Goal: Task Accomplishment & Management: Complete application form

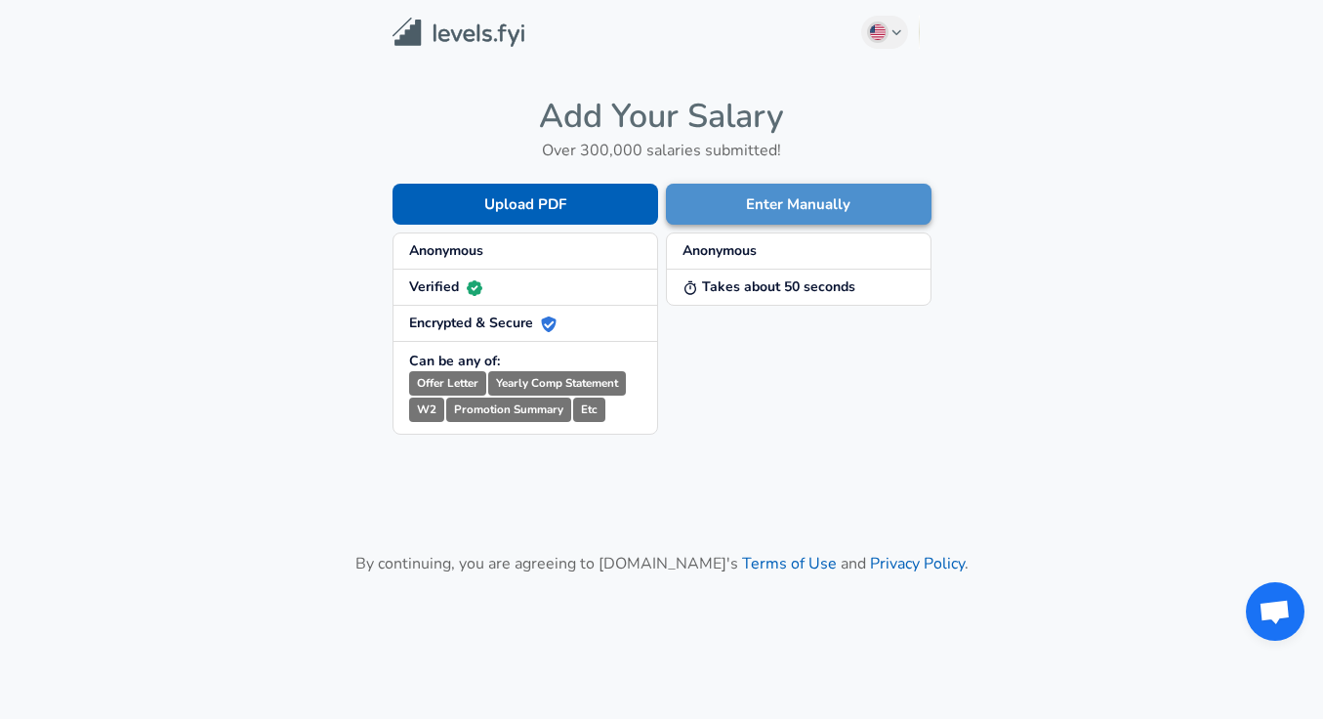
click at [793, 200] on button "Enter Manually" at bounding box center [799, 204] width 266 height 41
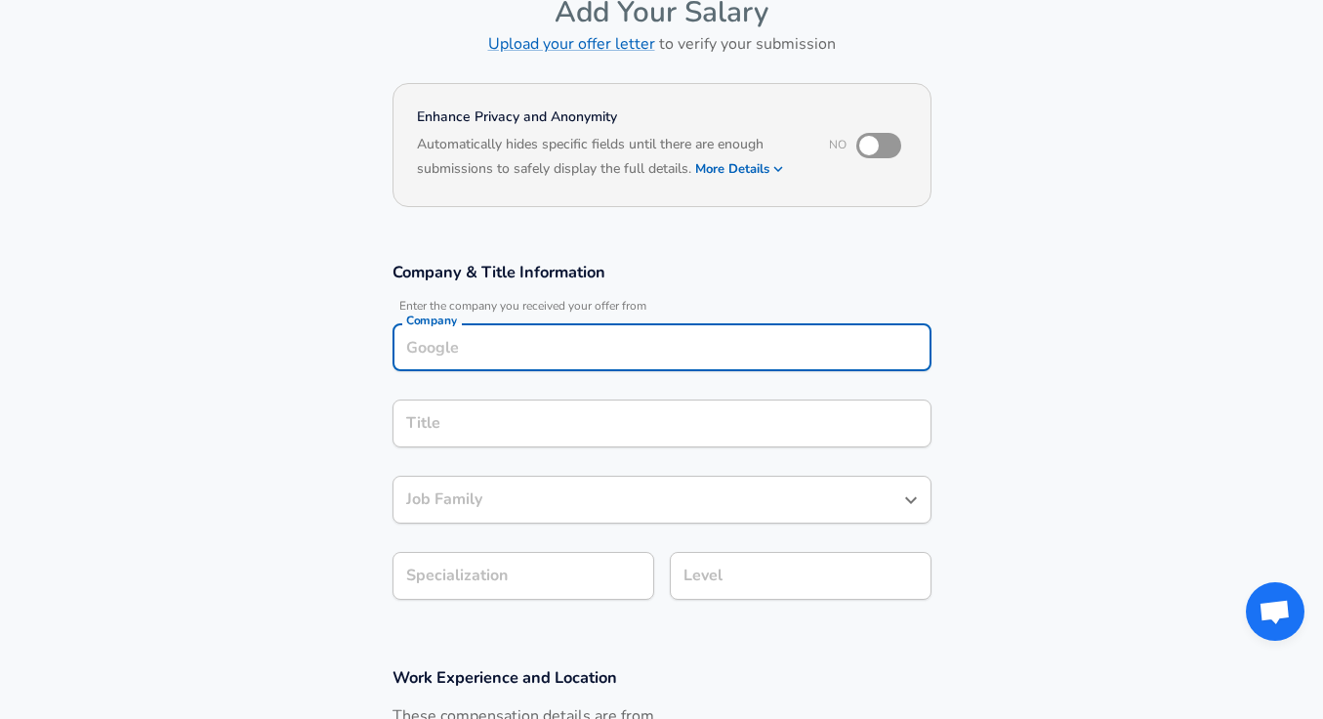
scroll to position [129, 0]
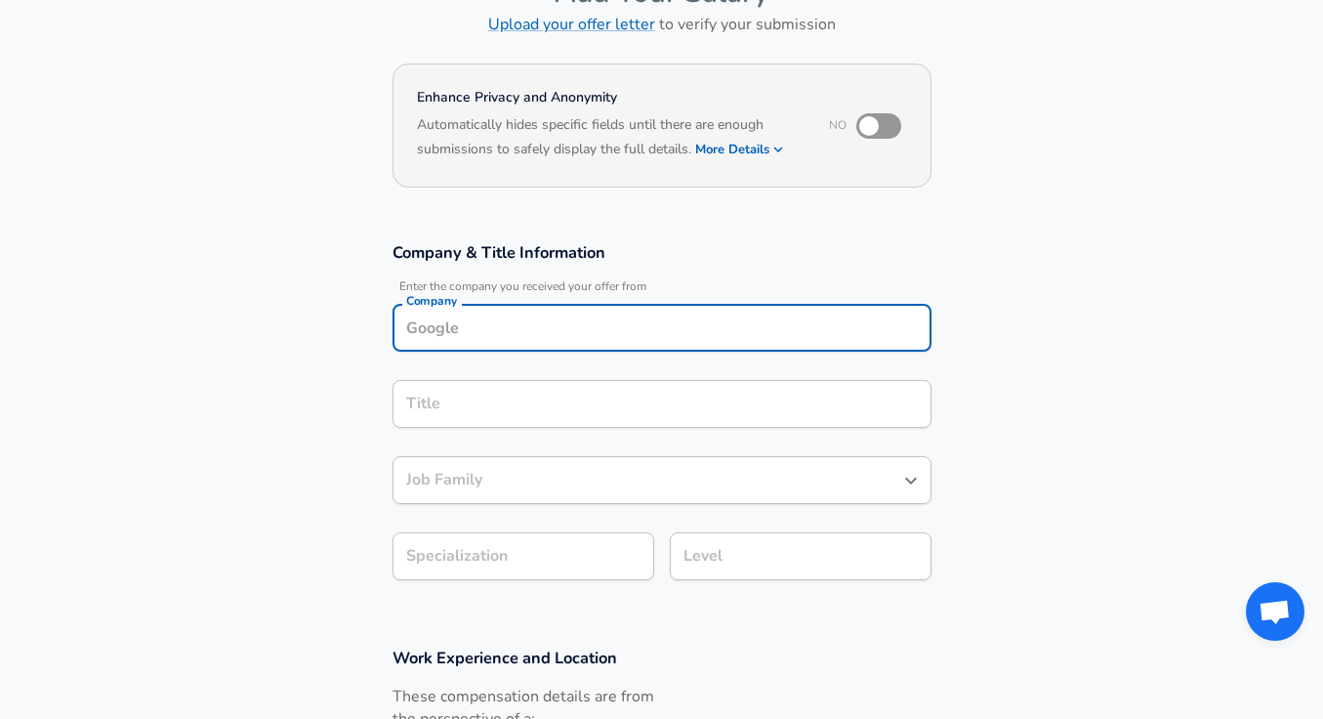
click at [541, 324] on input "Company" at bounding box center [661, 327] width 521 height 30
type input "Zscaler, Inc."
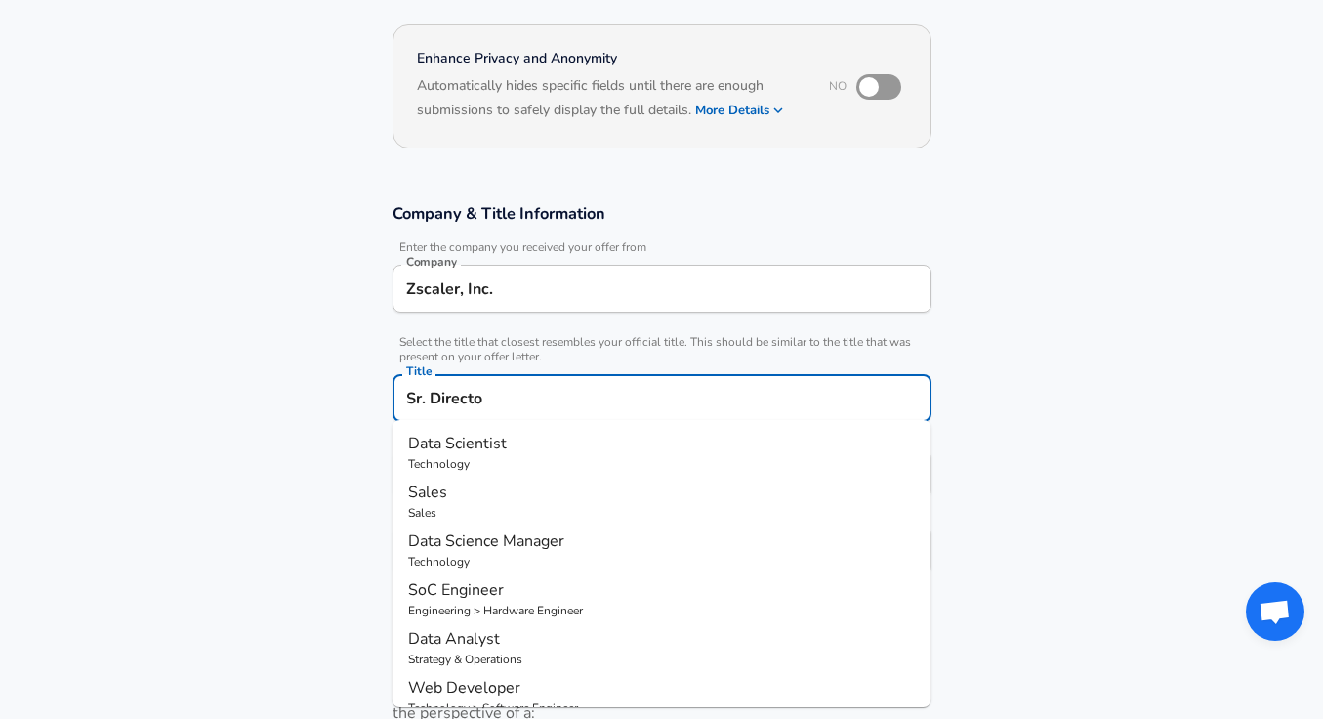
type input "Sr. Director"
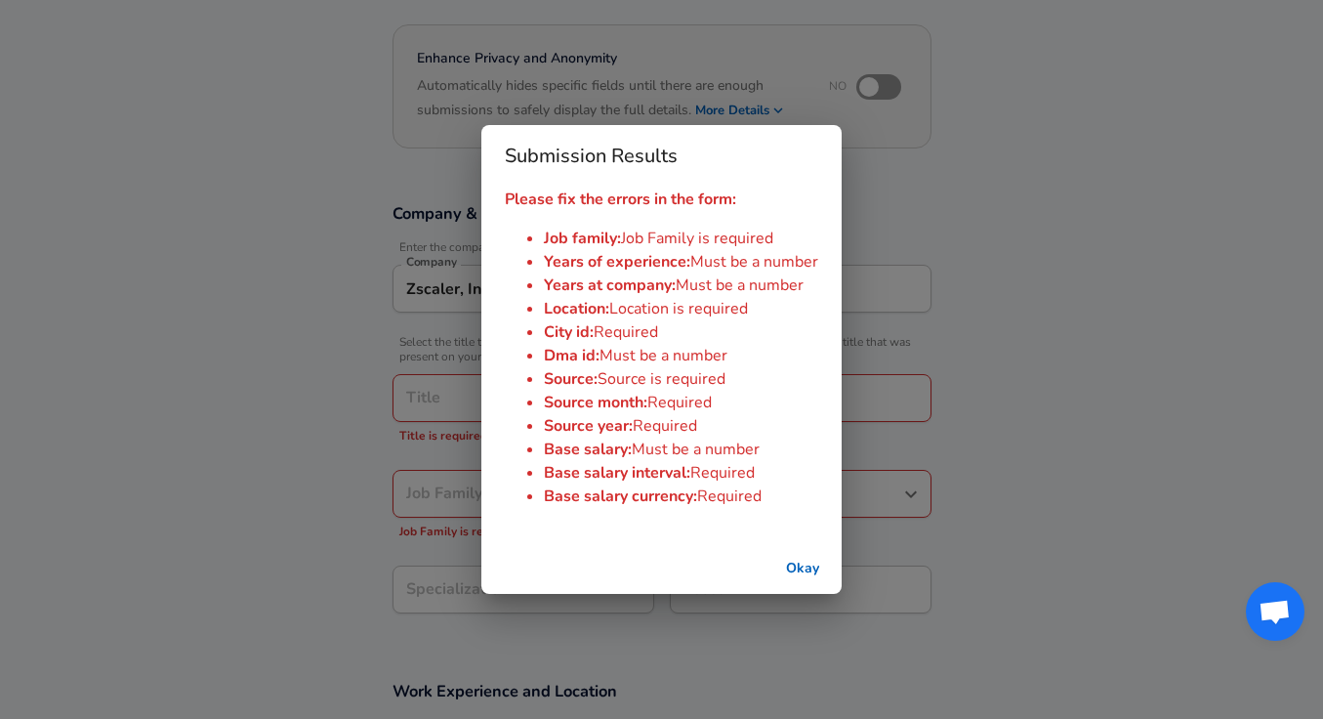
click at [812, 569] on button "Okay" at bounding box center [802, 569] width 62 height 36
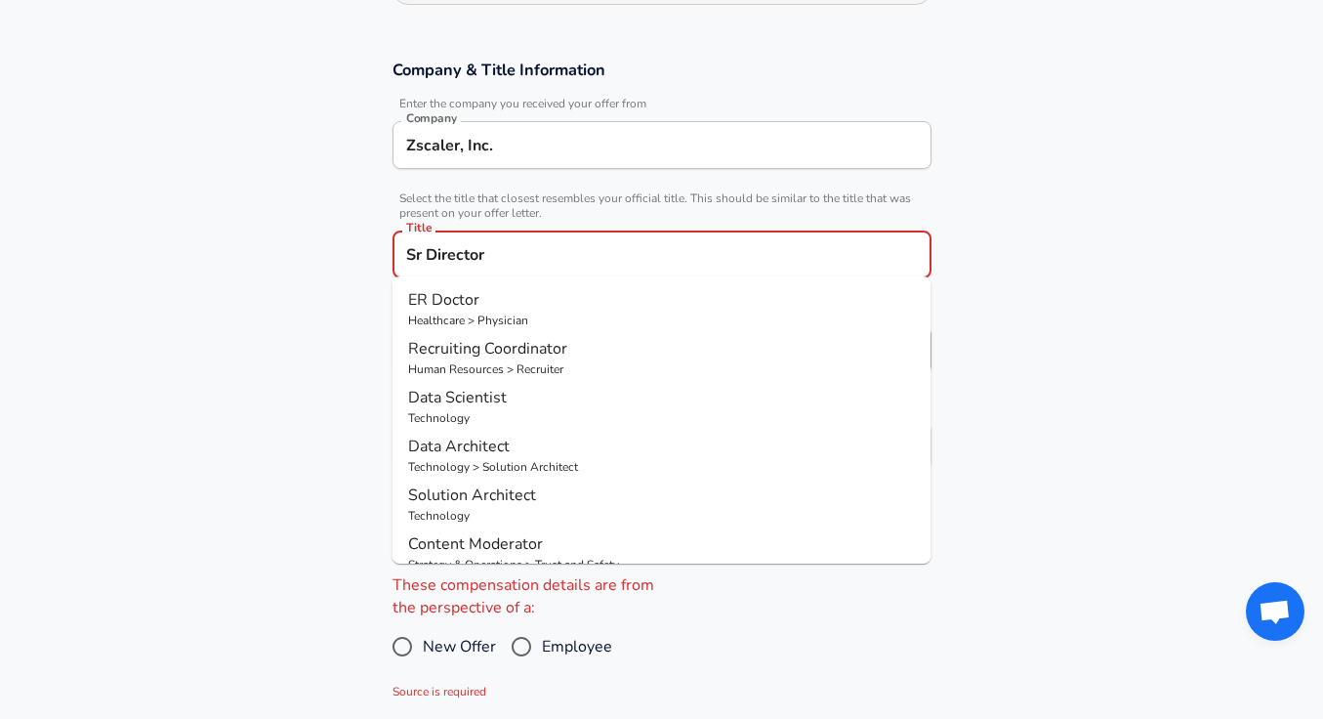
scroll to position [314, 0]
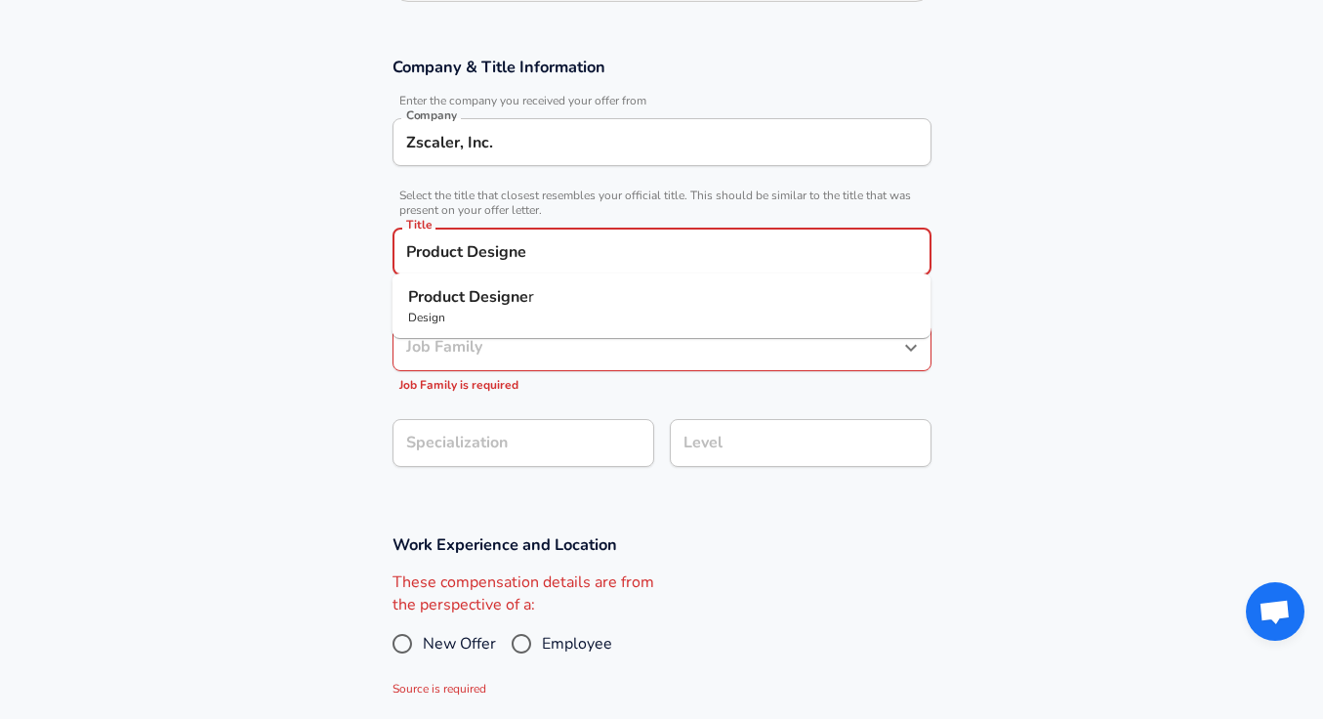
click at [535, 297] on p "Product Designe r" at bounding box center [662, 296] width 508 height 23
type input "Product Designer"
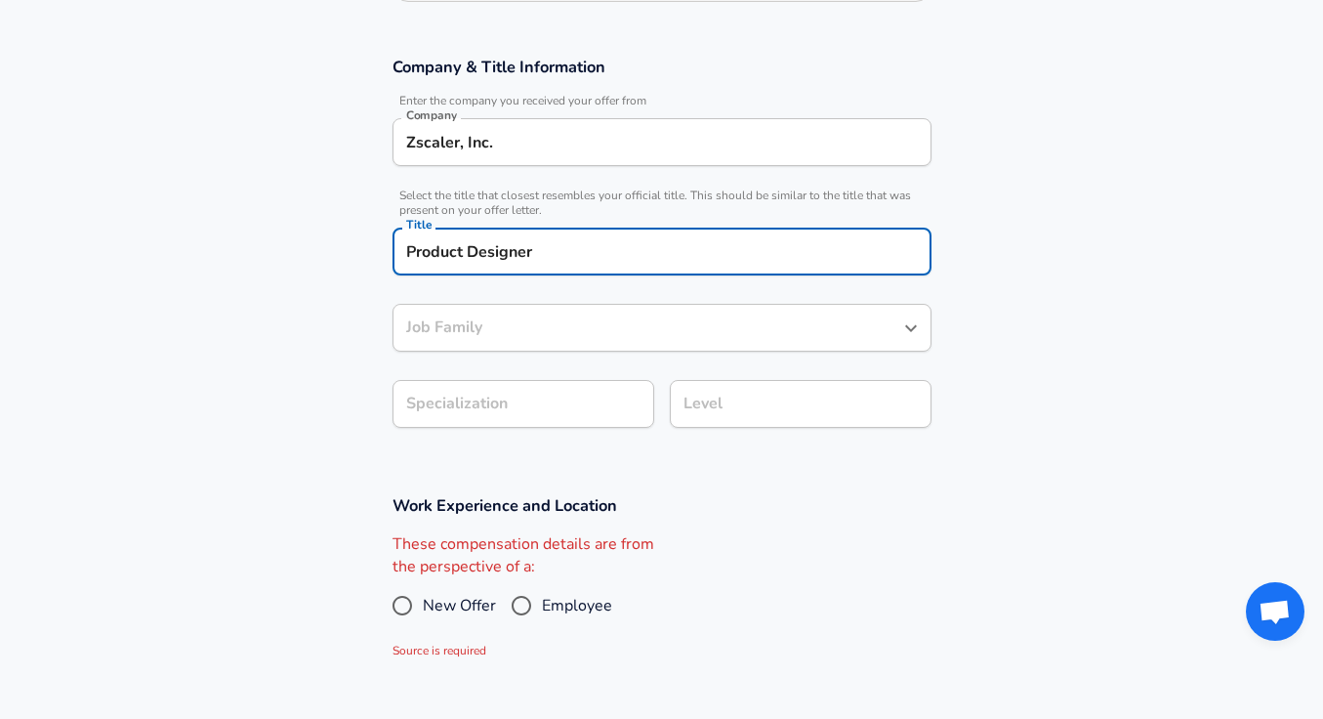
type input "Product Designer"
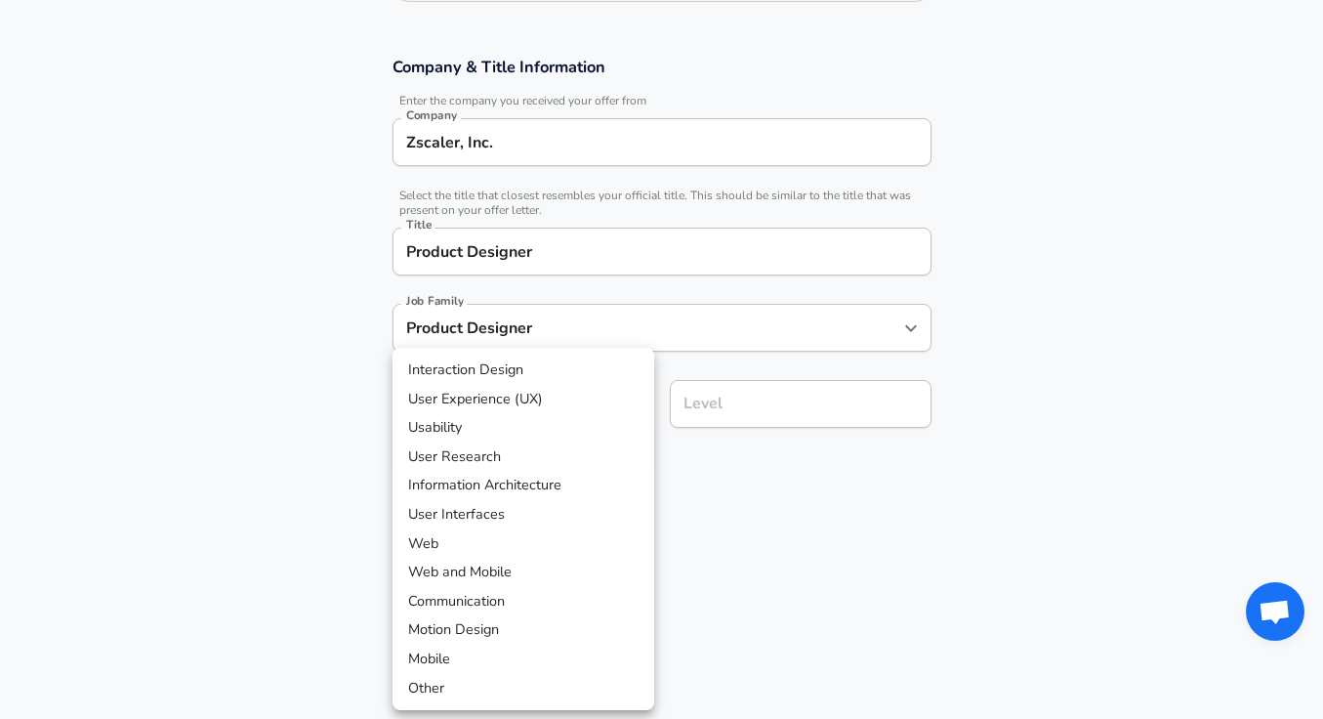
click at [551, 397] on body "English (US) Change Restart Add Your Salary Upload your offer letter to verify …" at bounding box center [661, 45] width 1323 height 719
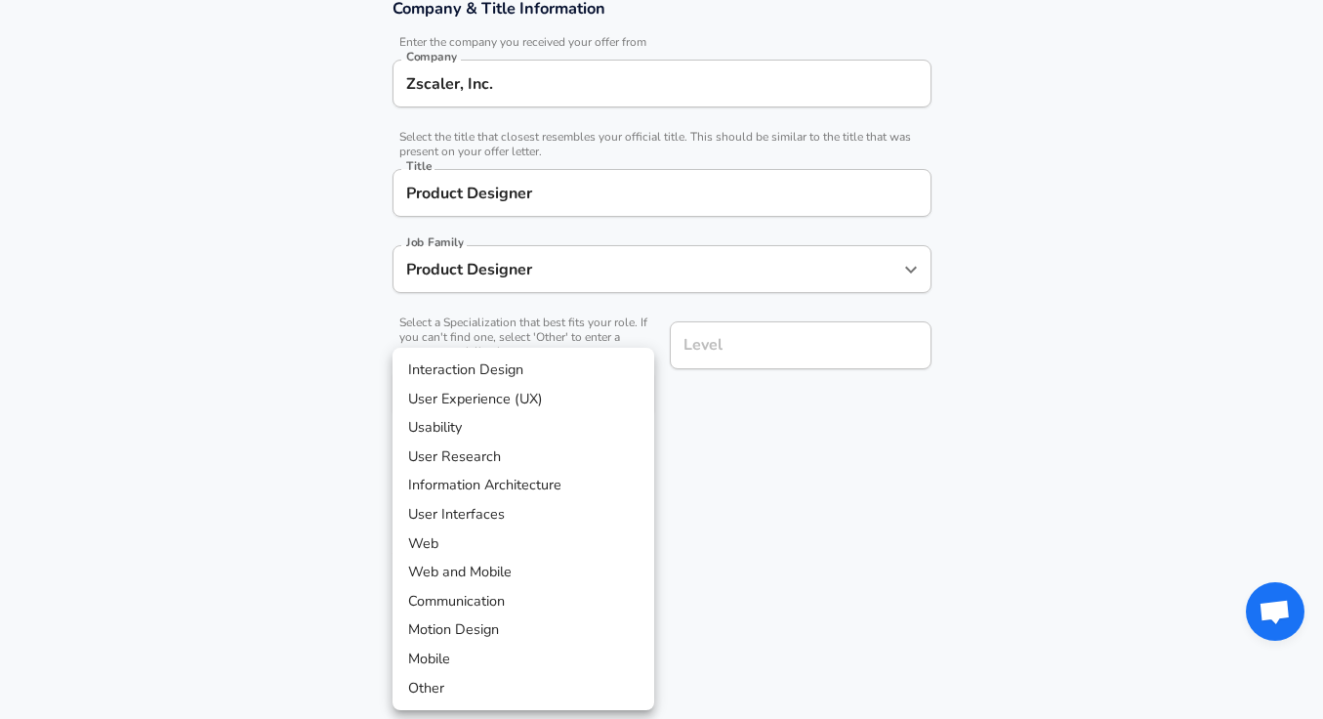
click at [521, 404] on li "User Experience (UX)" at bounding box center [524, 399] width 262 height 29
type input "User Experience (UX)"
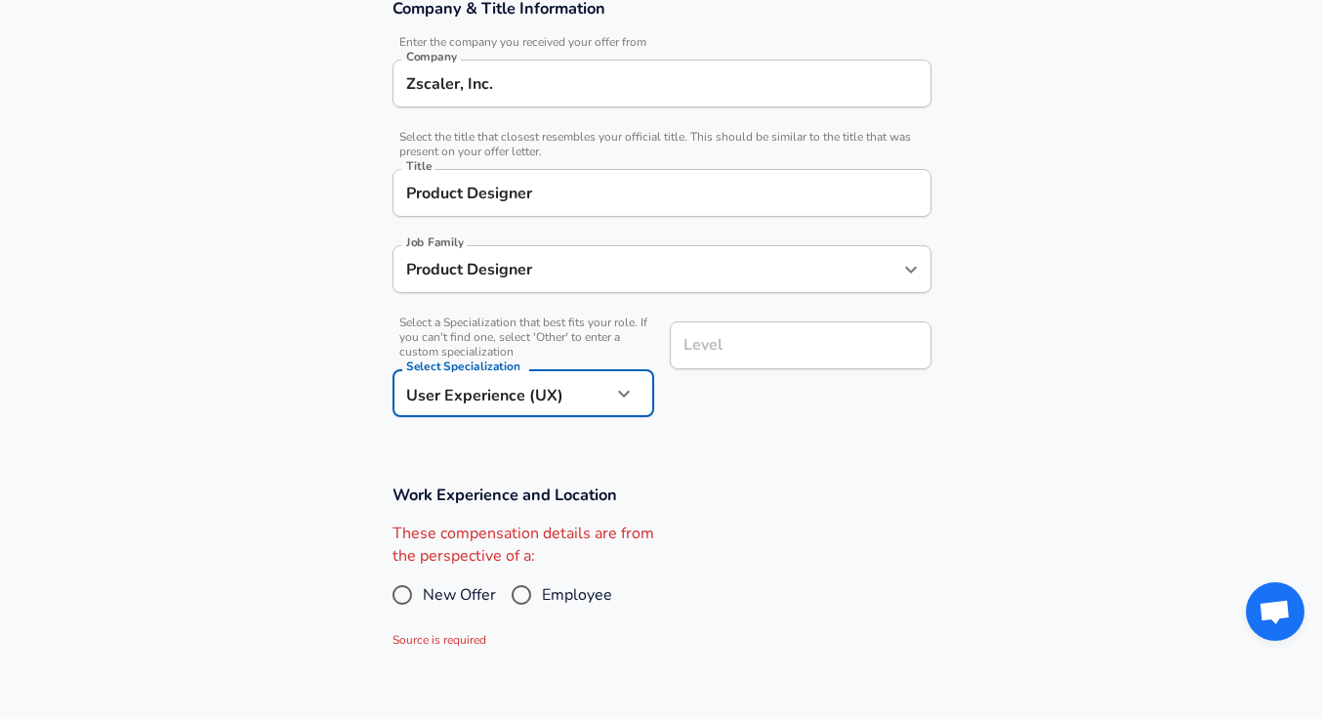
click at [767, 339] on input "Level" at bounding box center [801, 345] width 244 height 30
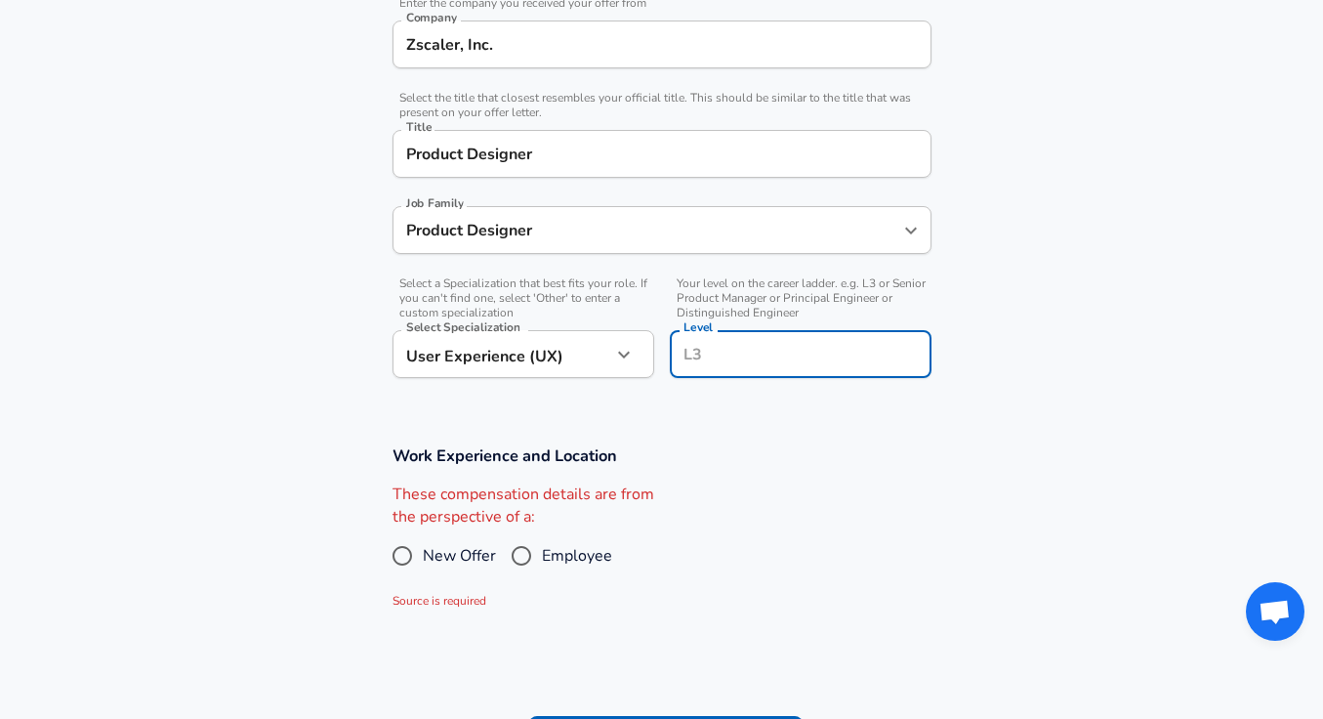
click at [837, 486] on div "These compensation details are from the perspective of a: New Offer Employee So…" at bounding box center [654, 547] width 555 height 128
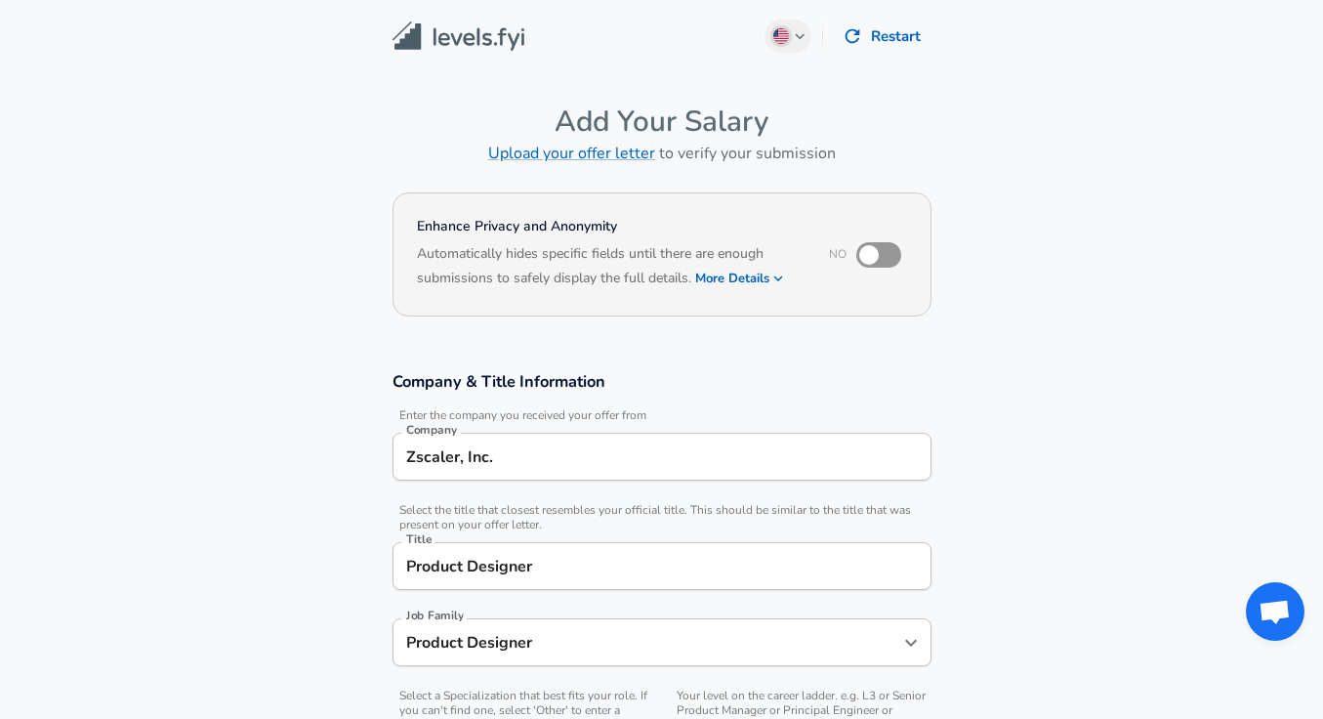
scroll to position [-21, 0]
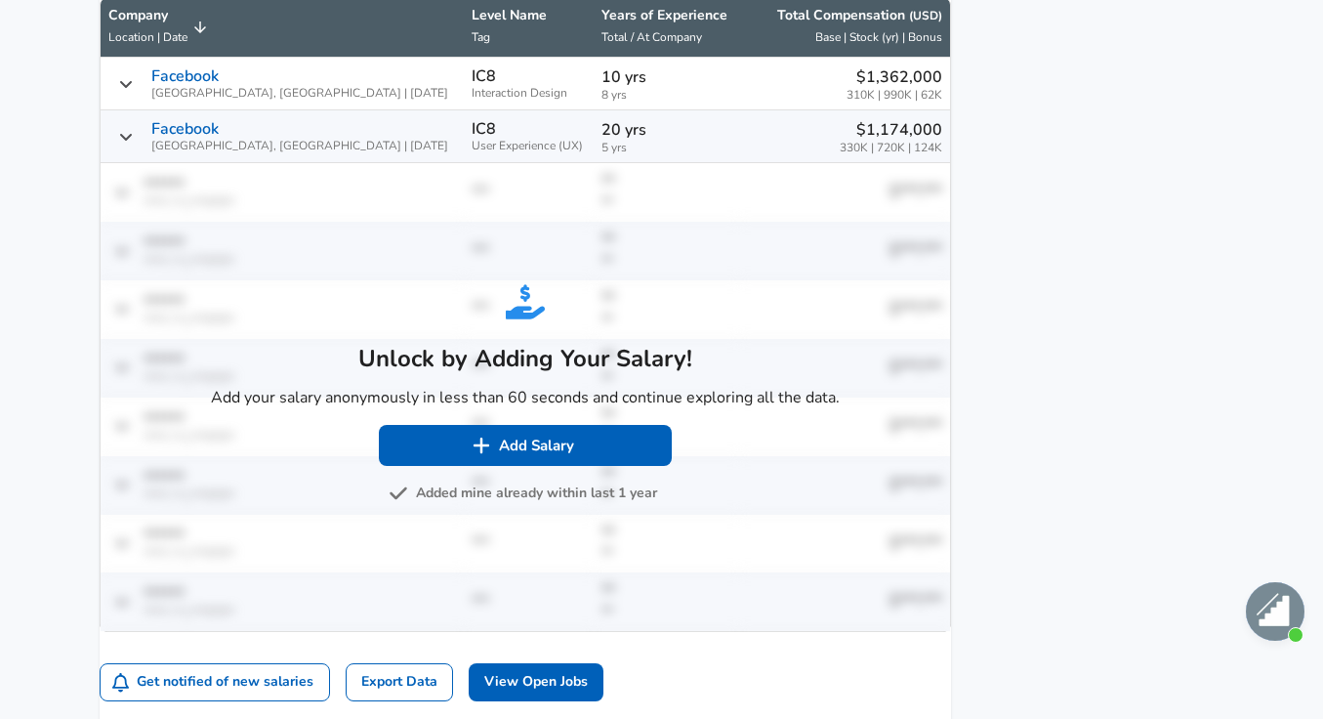
scroll to position [1233, 0]
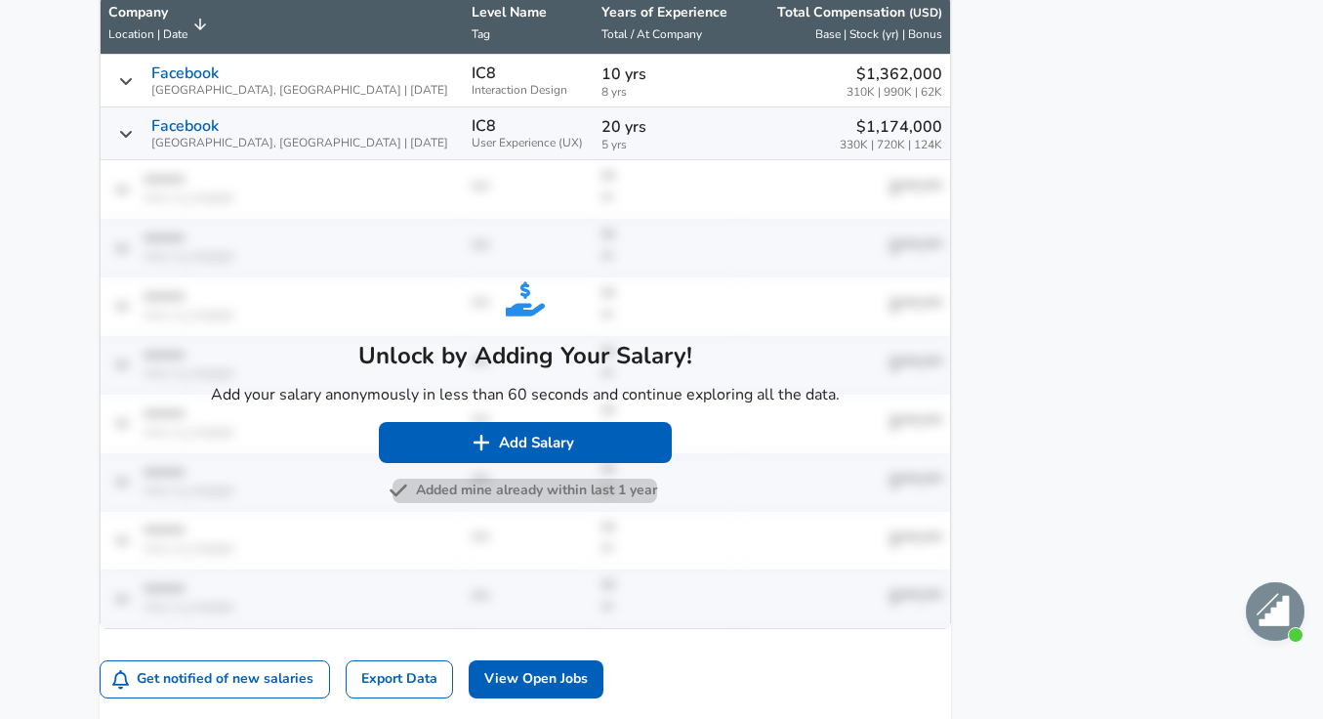
click at [552, 503] on button "Added mine already within last 1 year" at bounding box center [525, 490] width 265 height 24
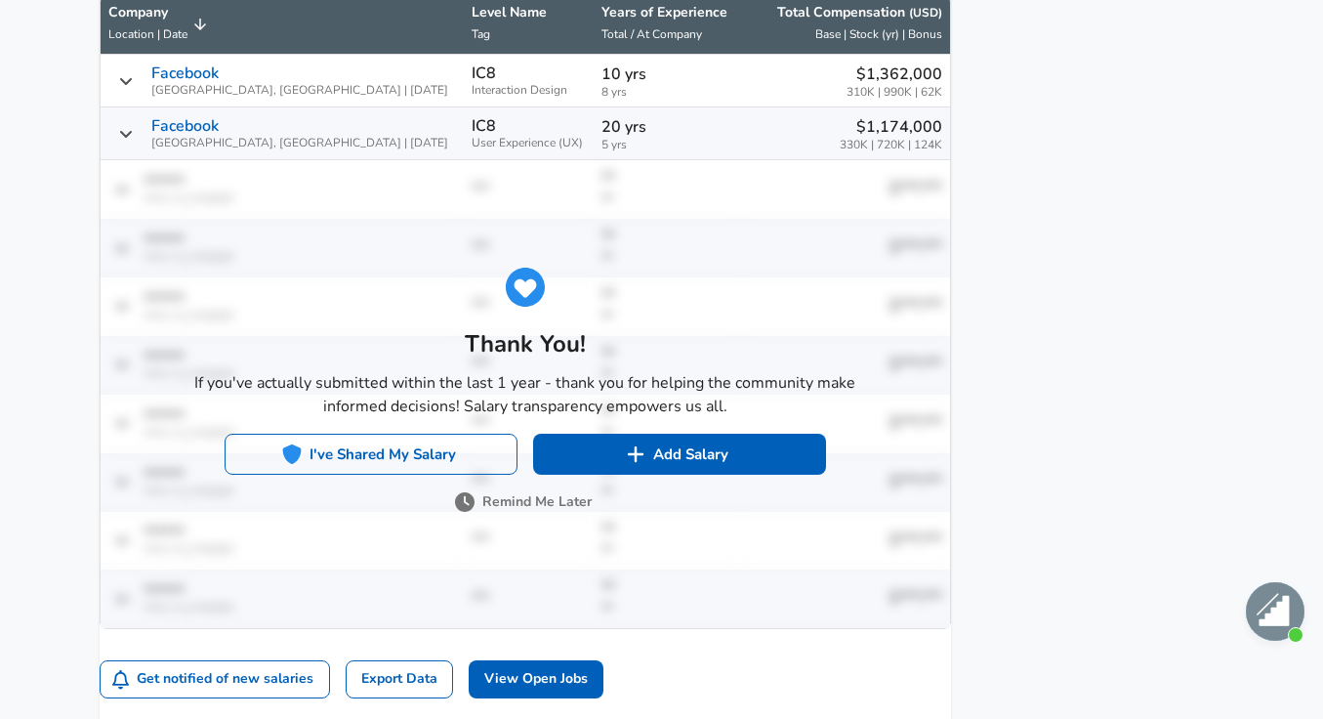
click at [488, 468] on button "I've Shared My Salary" at bounding box center [371, 454] width 293 height 41
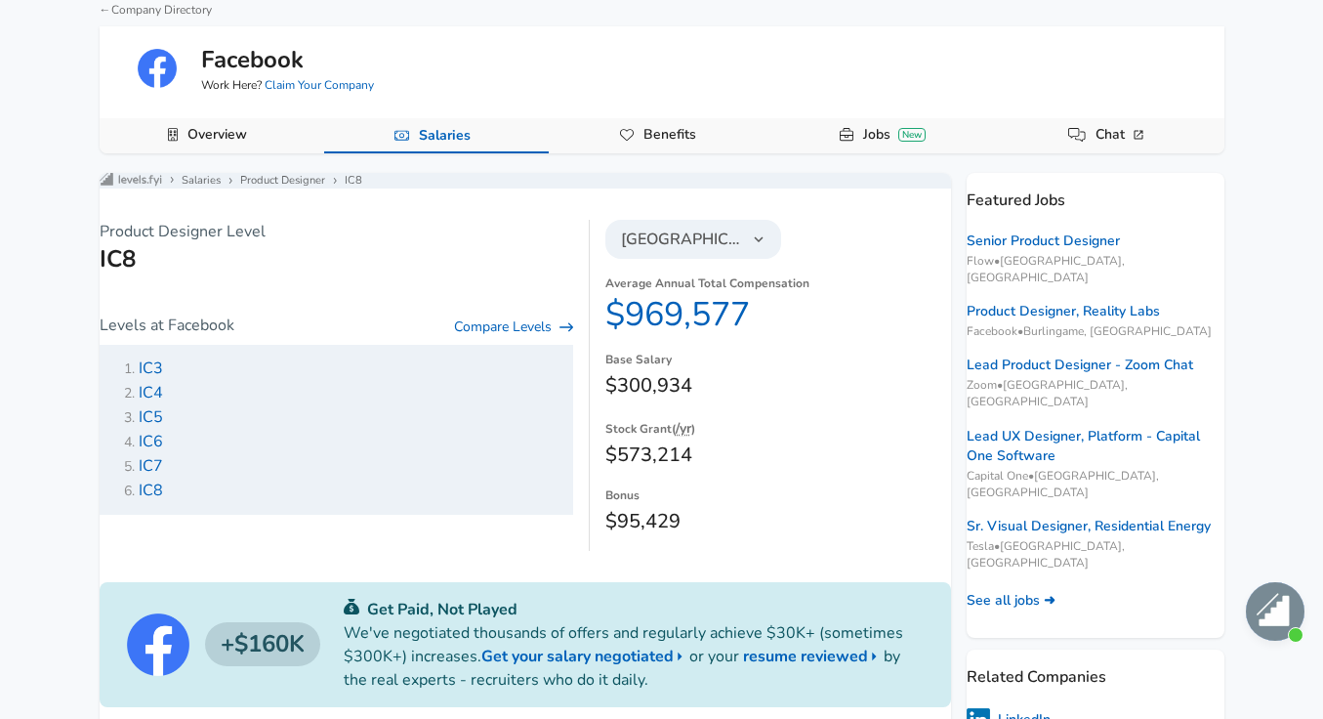
scroll to position [93, 0]
click at [1043, 589] on link "See all jobs ➜" at bounding box center [1011, 599] width 89 height 20
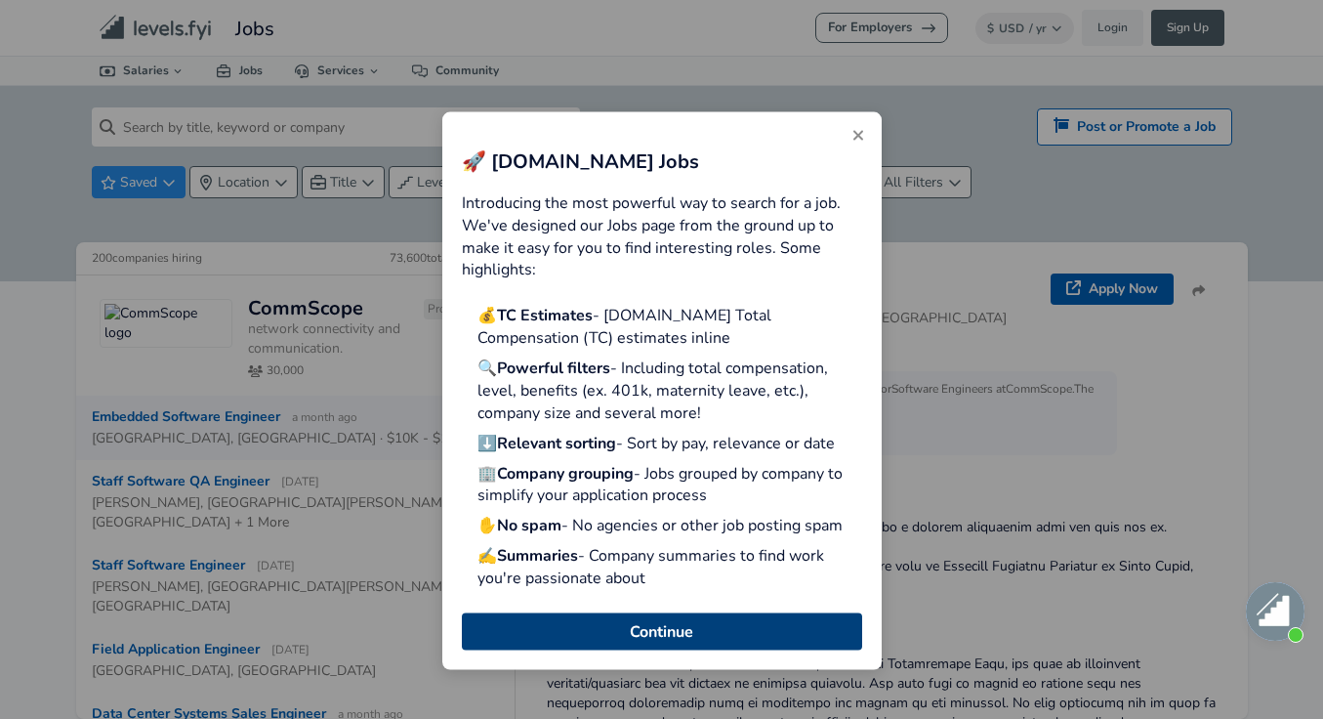
click at [629, 624] on button "Continue" at bounding box center [662, 630] width 400 height 37
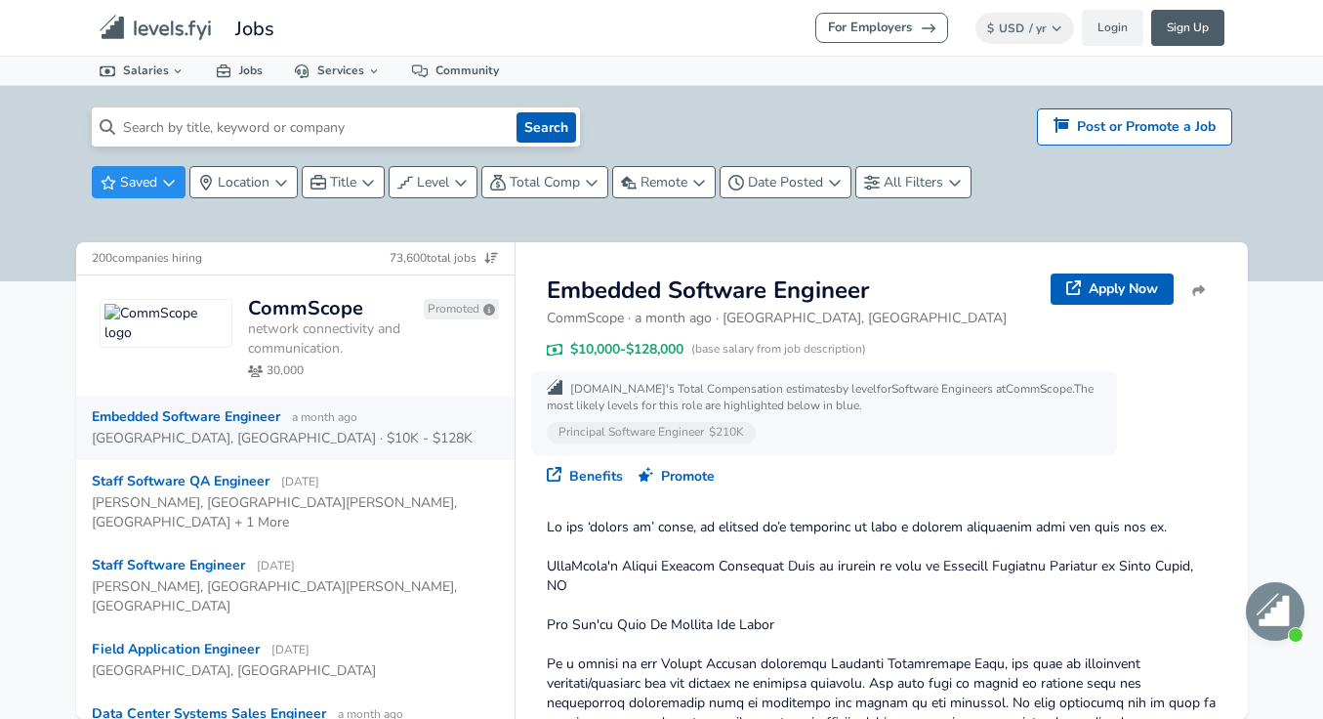
click at [230, 130] on input at bounding box center [312, 126] width 394 height 39
type input "VP Design"
click at [546, 127] on button "Search" at bounding box center [547, 127] width 60 height 30
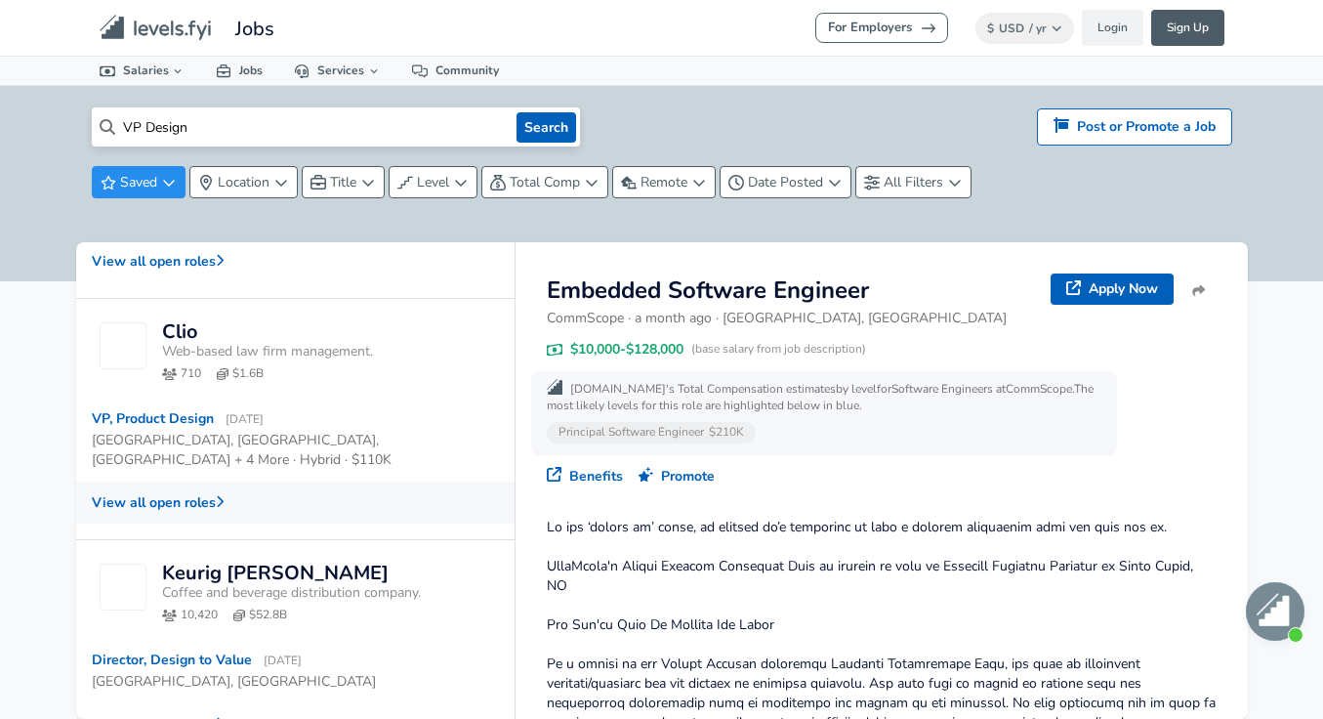
scroll to position [810, 0]
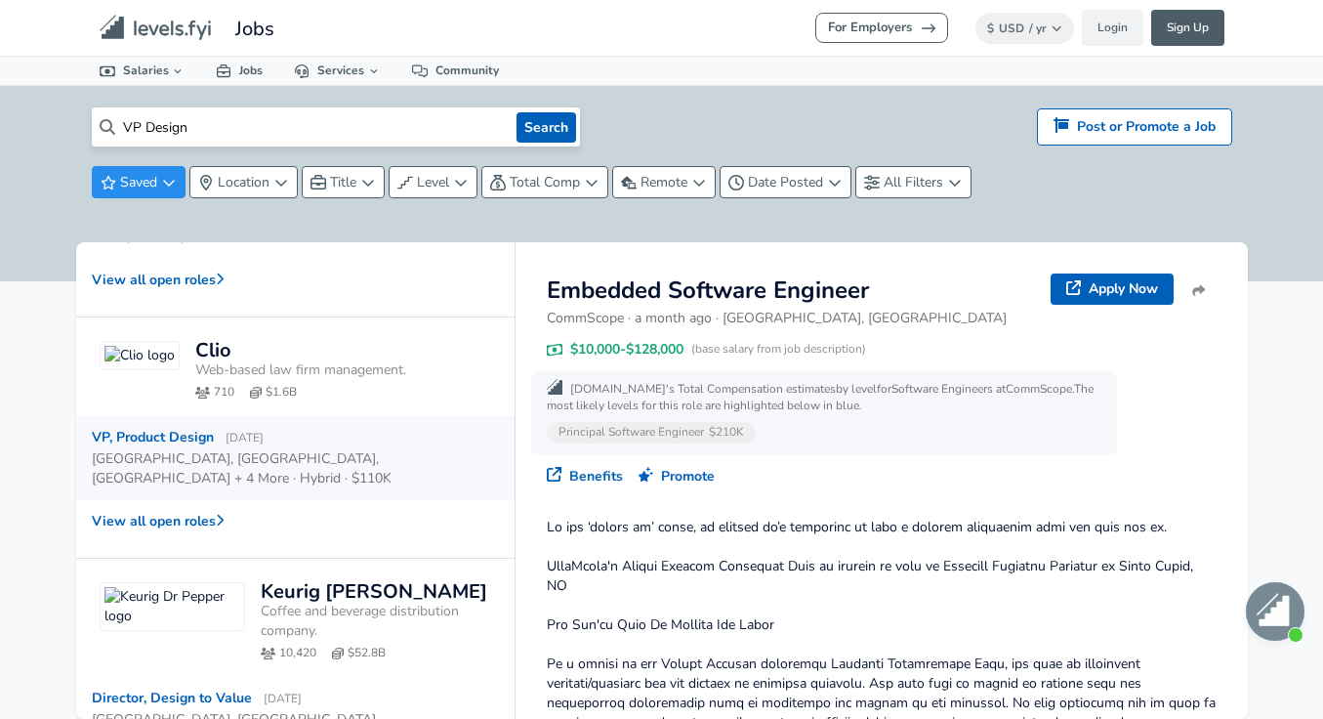
click at [177, 428] on div "VP, Product Design [DATE]" at bounding box center [178, 438] width 172 height 20
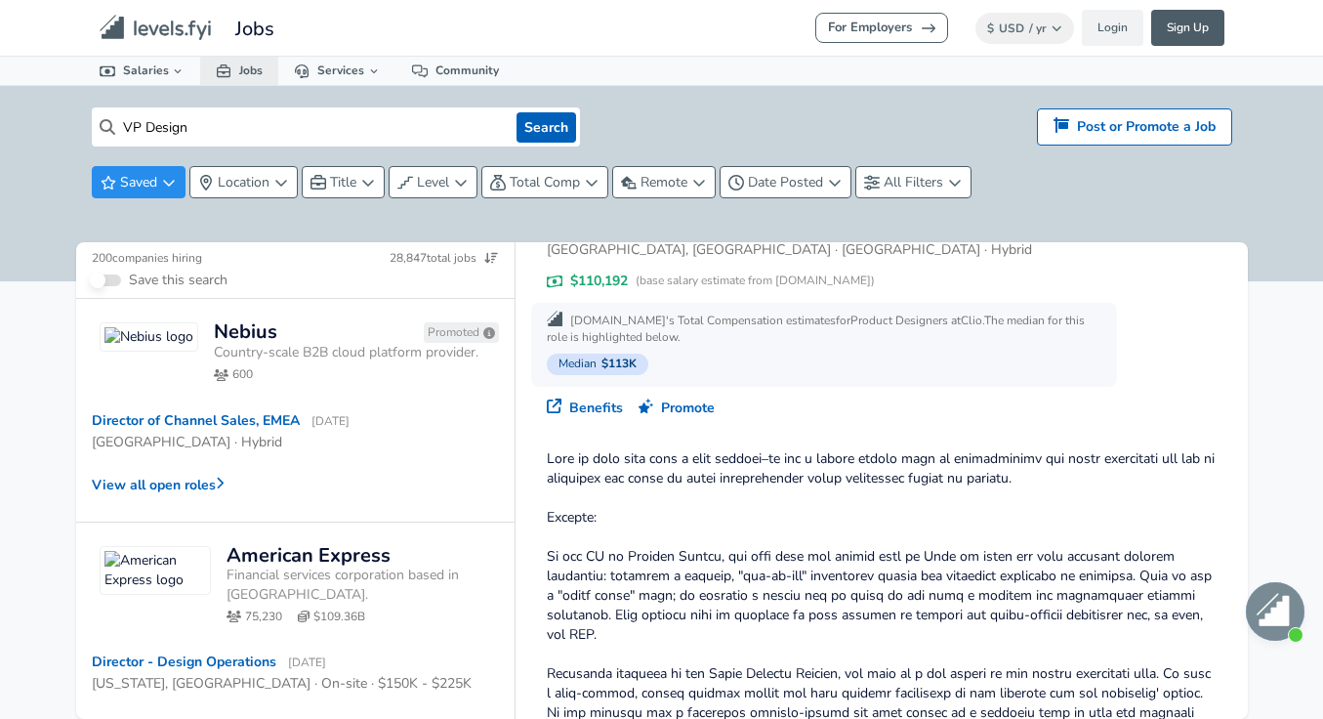
click at [232, 65] on link "Jobs" at bounding box center [239, 71] width 78 height 28
